Goal: Task Accomplishment & Management: Use online tool/utility

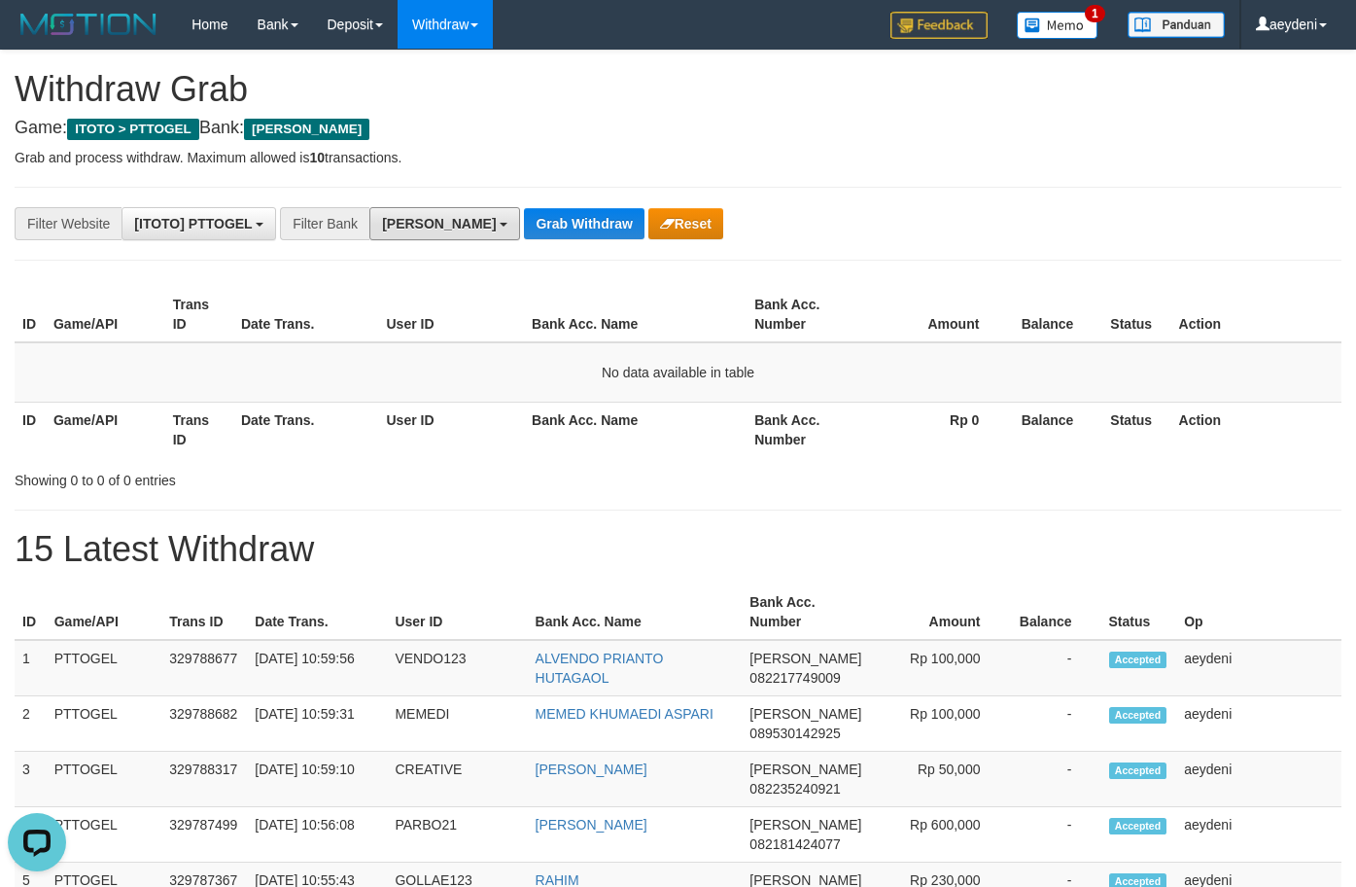
click at [428, 227] on button "[PERSON_NAME]" at bounding box center [444, 223] width 151 height 33
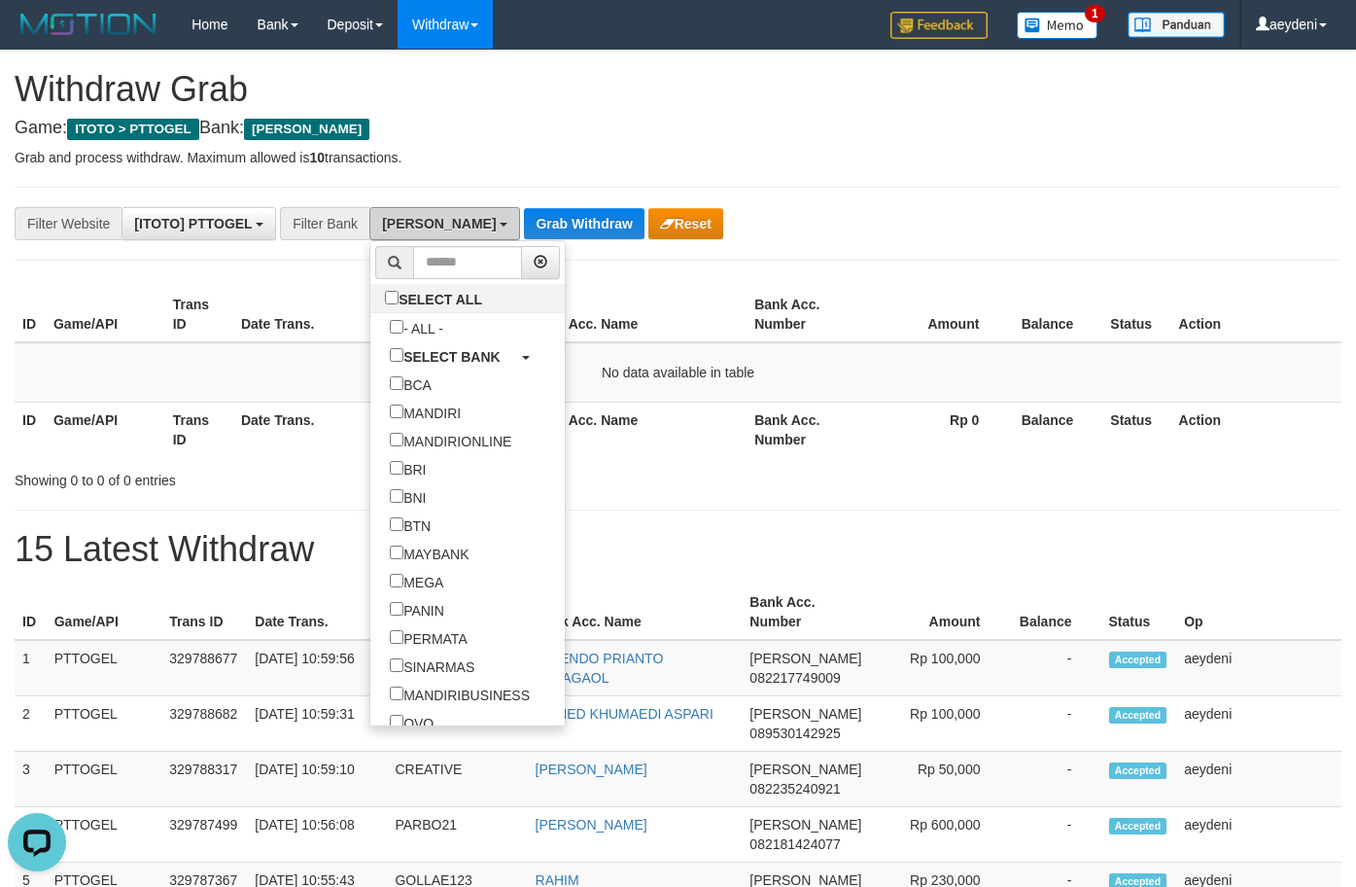
scroll to position [311, 0]
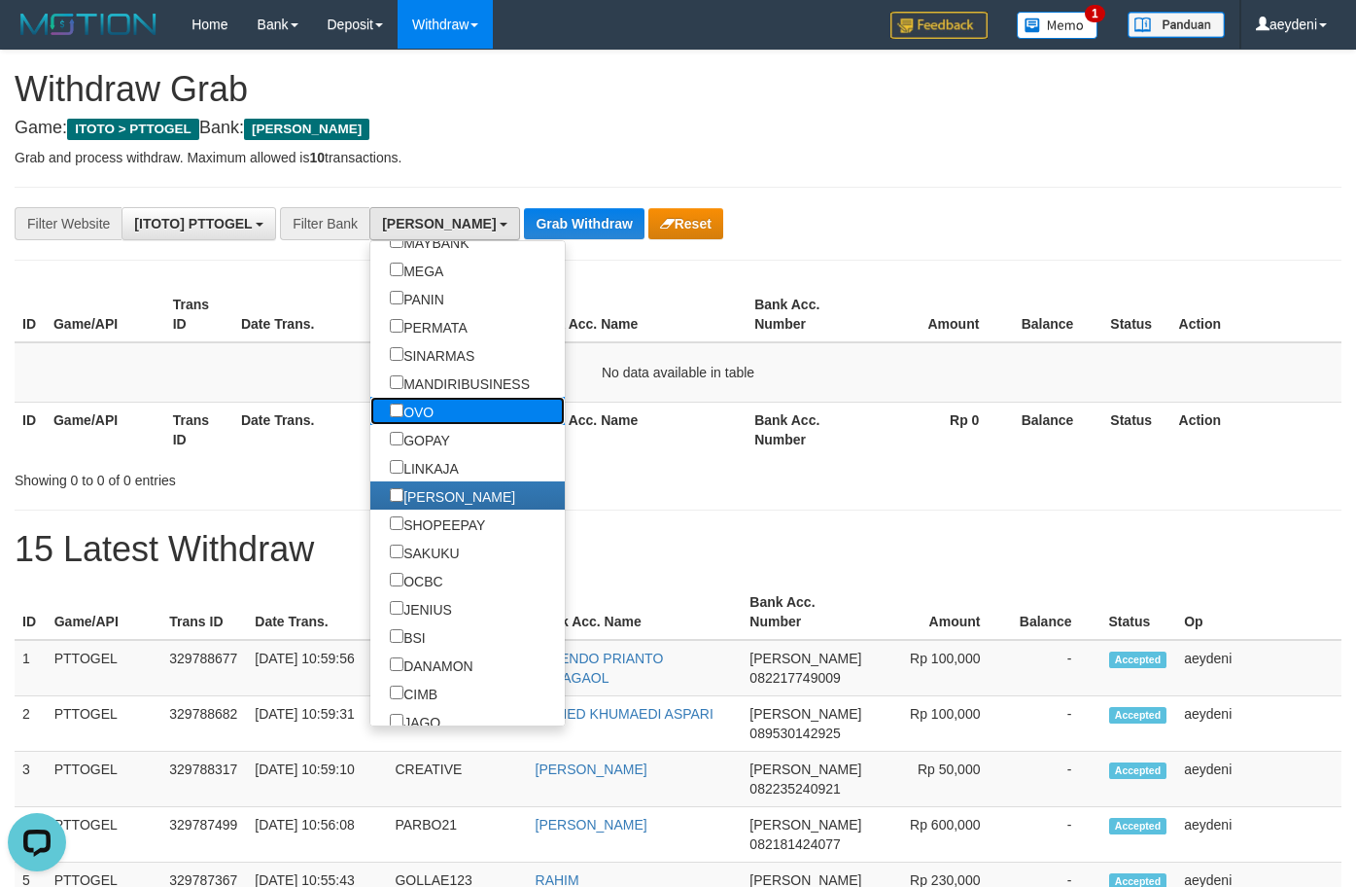
click at [370, 420] on label "OVO" at bounding box center [411, 411] width 83 height 28
select select "***"
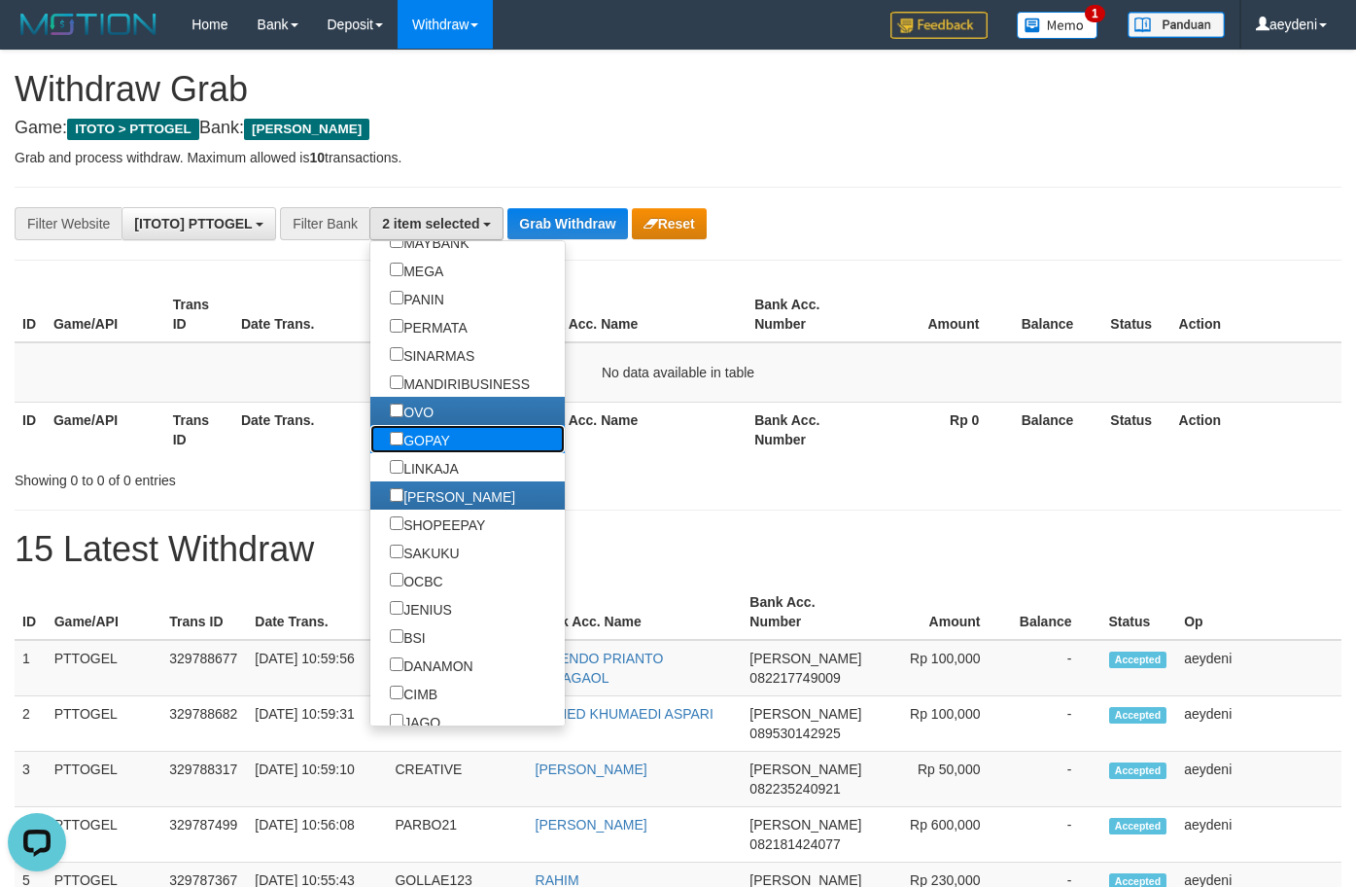
click at [380, 432] on label "GOPAY" at bounding box center [419, 439] width 99 height 28
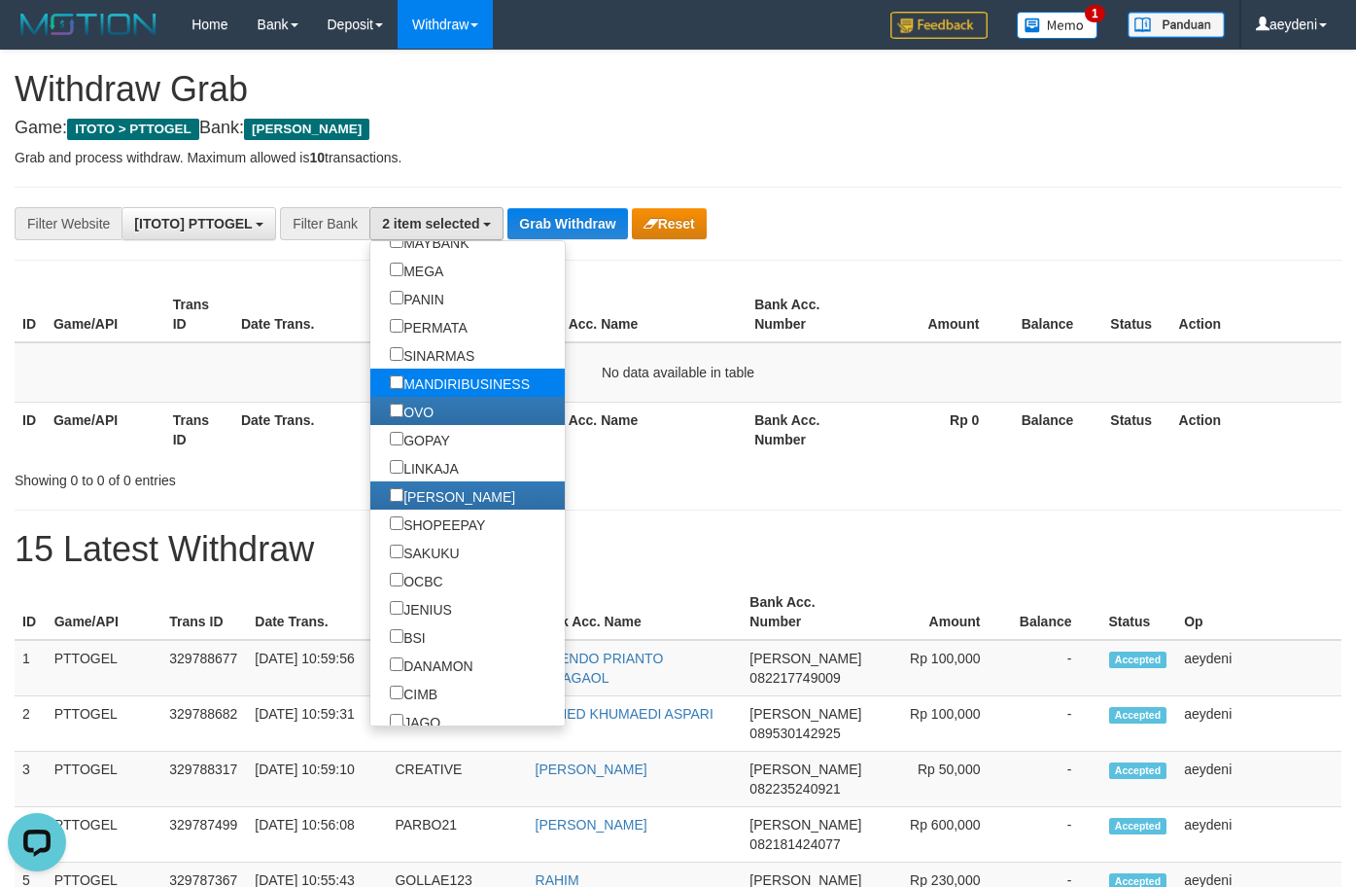
scroll to position [302, 0]
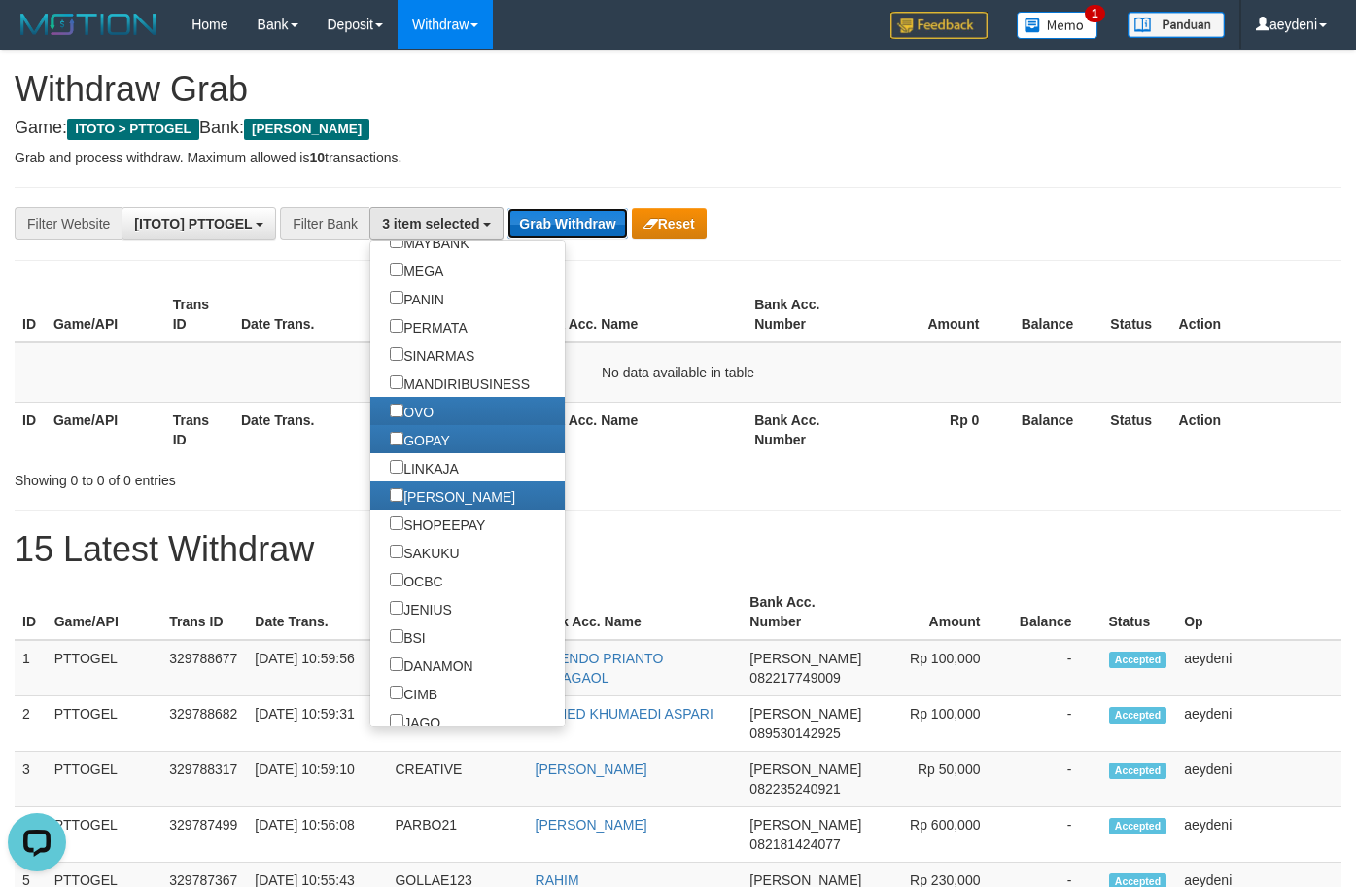
click at [585, 224] on button "Grab Withdraw" at bounding box center [567, 223] width 120 height 31
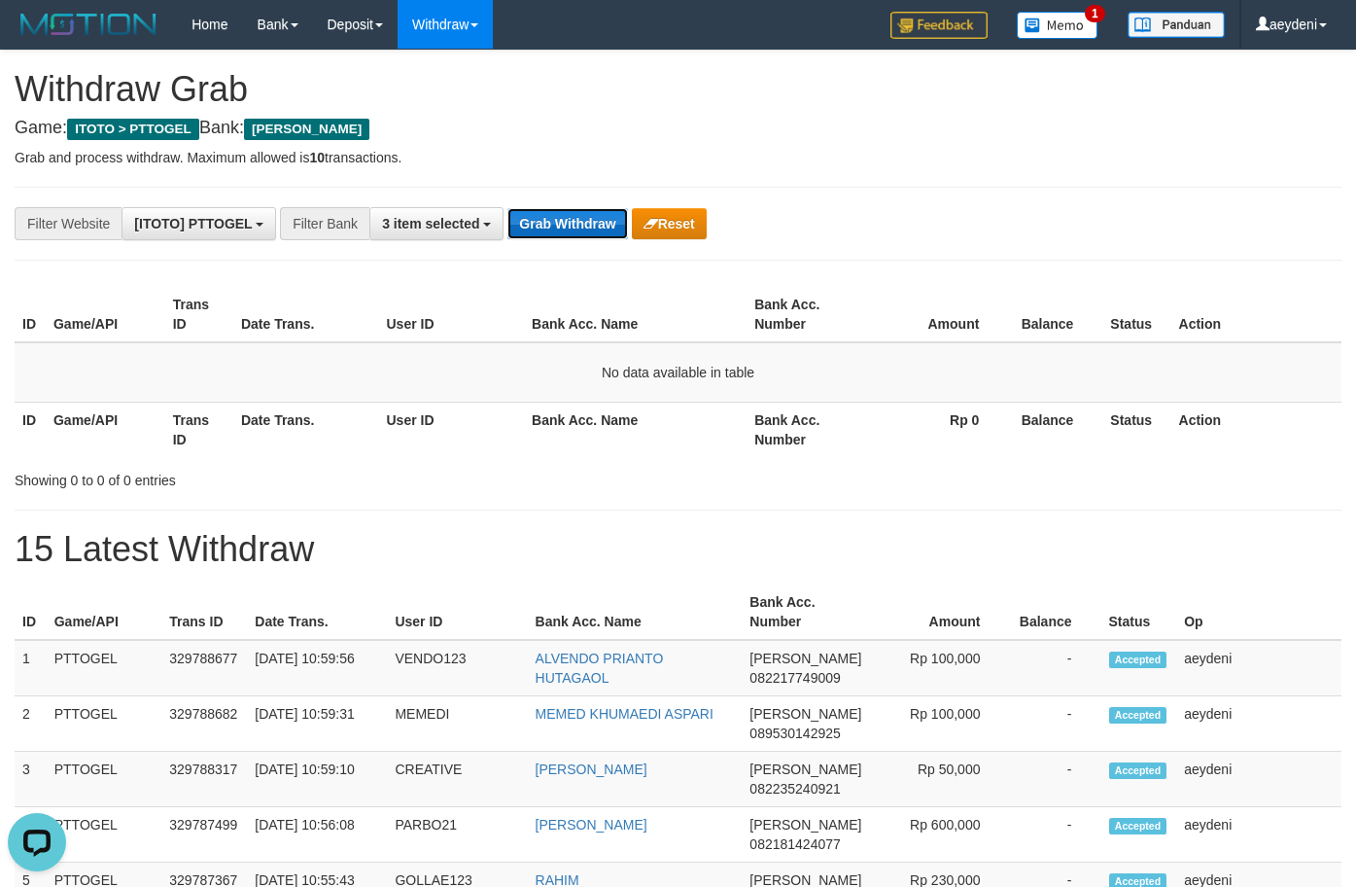
click at [589, 220] on button "Grab Withdraw" at bounding box center [567, 223] width 120 height 31
click at [589, 219] on button "Grab Withdraw" at bounding box center [567, 223] width 120 height 31
click at [593, 217] on button "Grab Withdraw" at bounding box center [567, 223] width 120 height 31
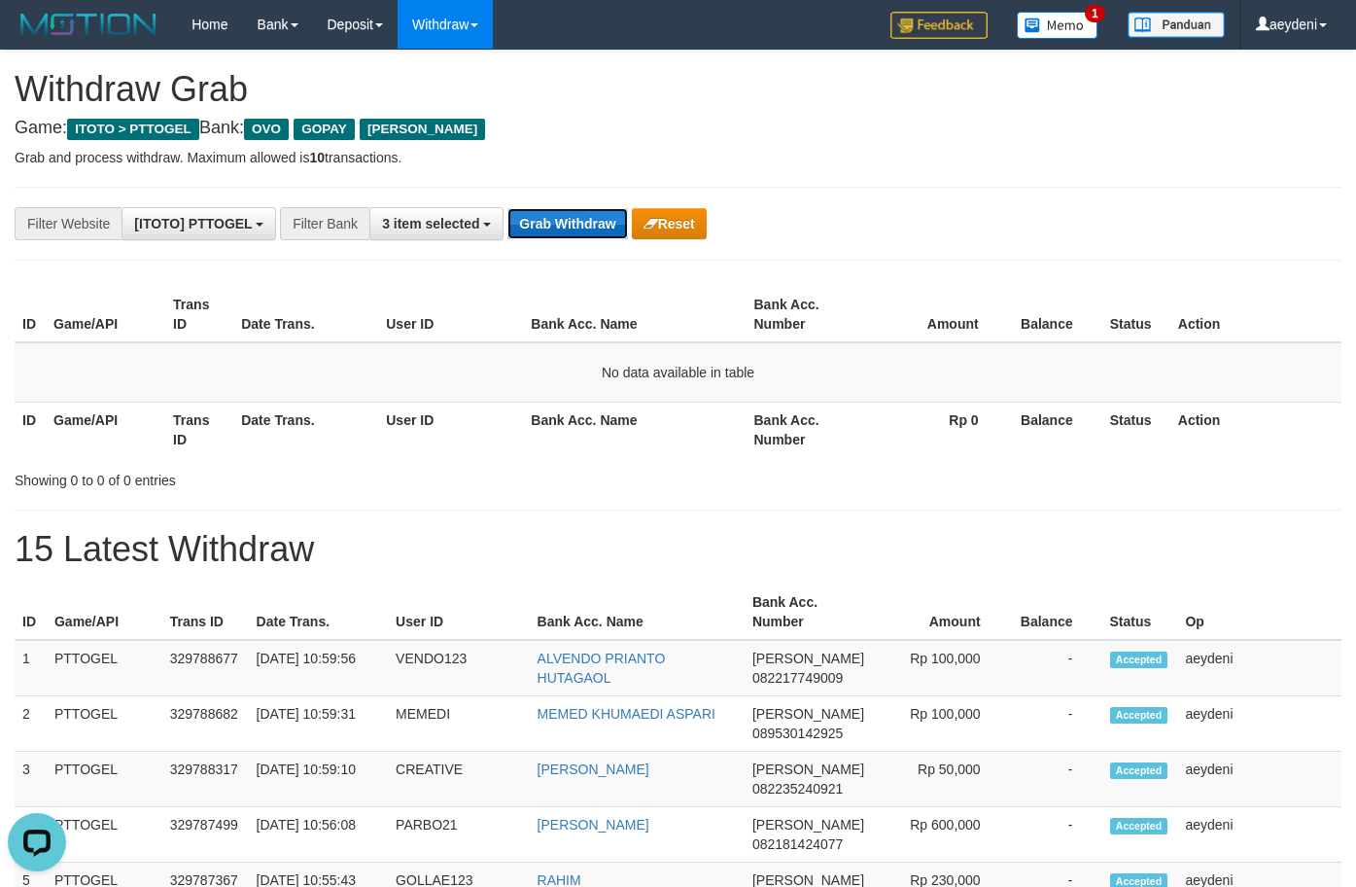
click at [593, 217] on button "Grab Withdraw" at bounding box center [567, 223] width 120 height 31
click at [594, 213] on button "Grab Withdraw" at bounding box center [567, 223] width 120 height 31
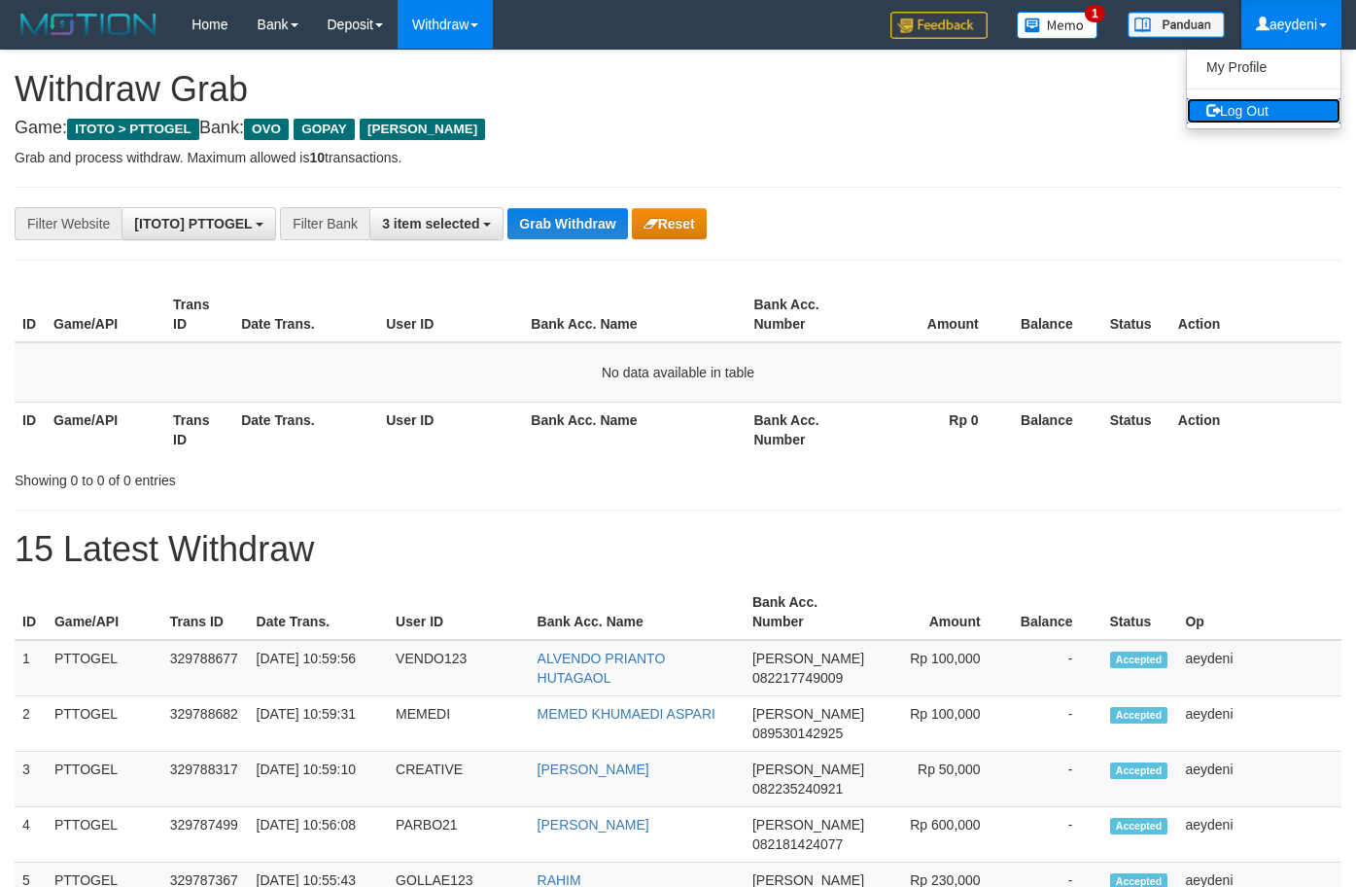
click at [1268, 101] on link "Log Out" at bounding box center [1264, 110] width 154 height 25
